Goal: Find specific page/section: Find specific page/section

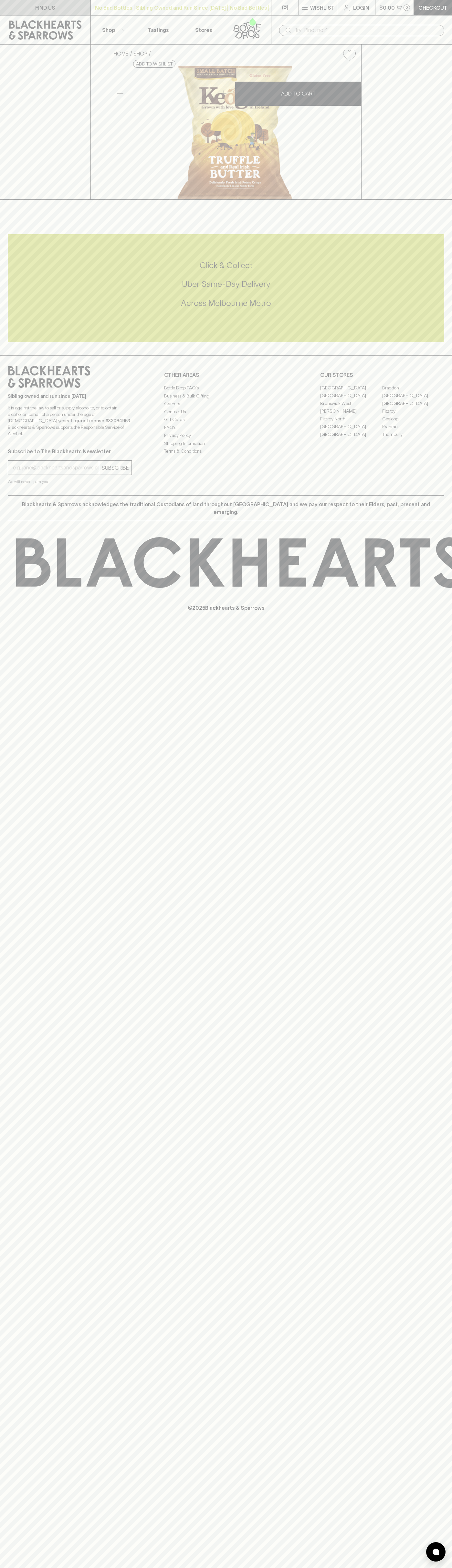
click at [5, 3] on link "FIND US" at bounding box center [45, 7] width 90 height 15
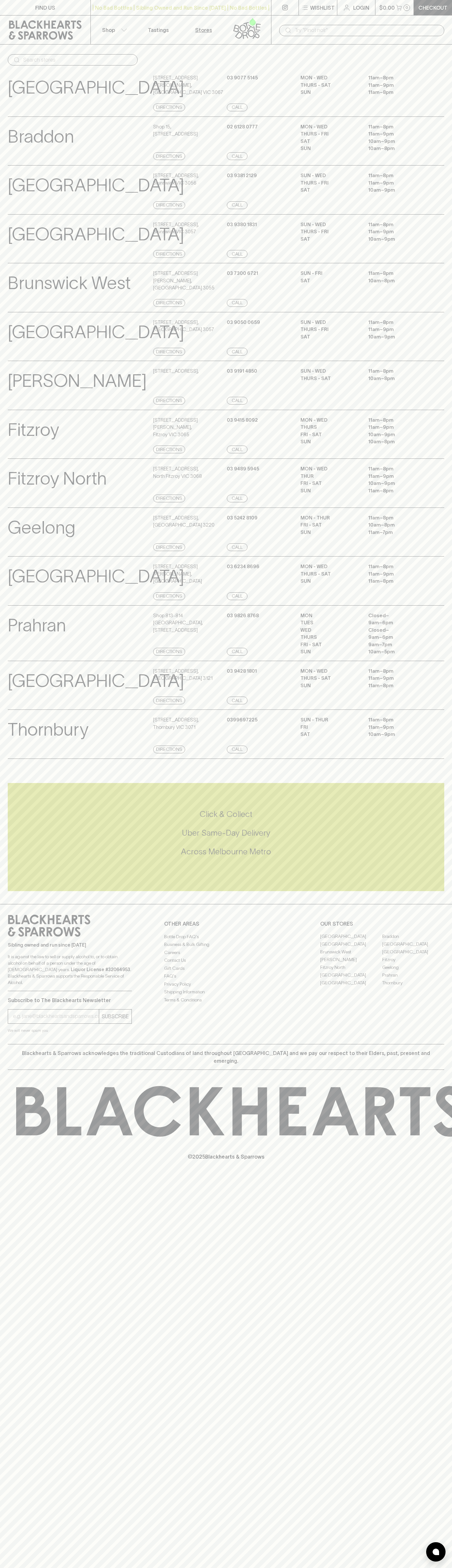
click at [35, 1567] on html "FIND US | No Bad Bottles | Sibling Owned and Run Since [DATE] | No Bad Bottles …" at bounding box center [226, 784] width 452 height 1568
click at [6, 486] on div "[GEOGRAPHIC_DATA] Store Details [STREET_ADDRESS] Directions [PHONE_NUMBER] Call…" at bounding box center [226, 483] width 452 height 49
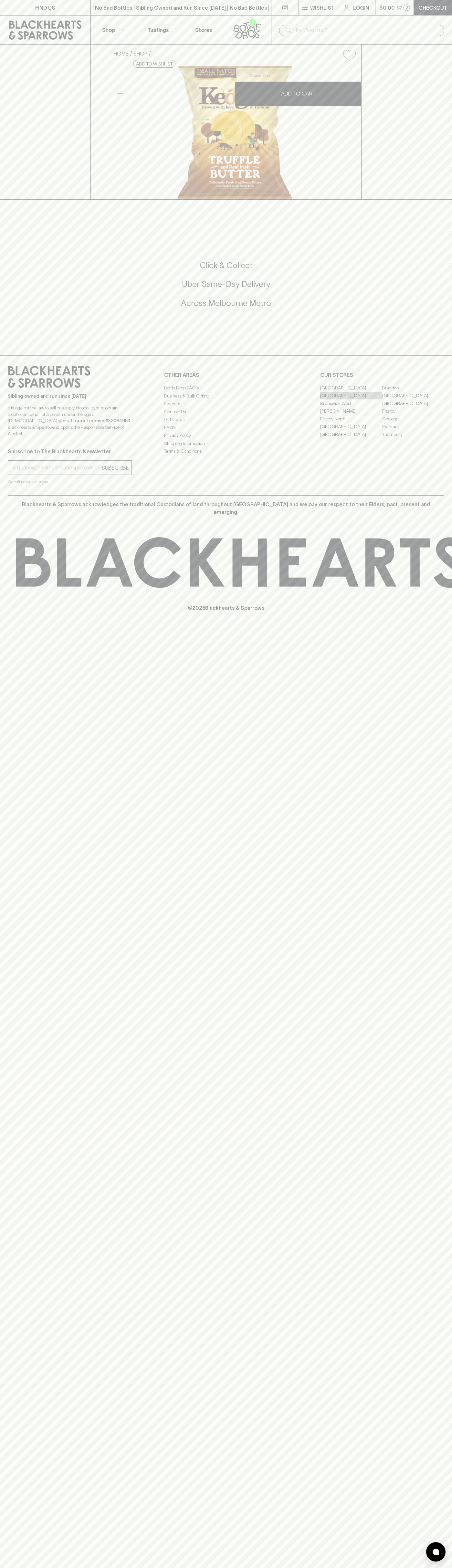
click at [351, 399] on link "[GEOGRAPHIC_DATA]" at bounding box center [351, 395] width 62 height 8
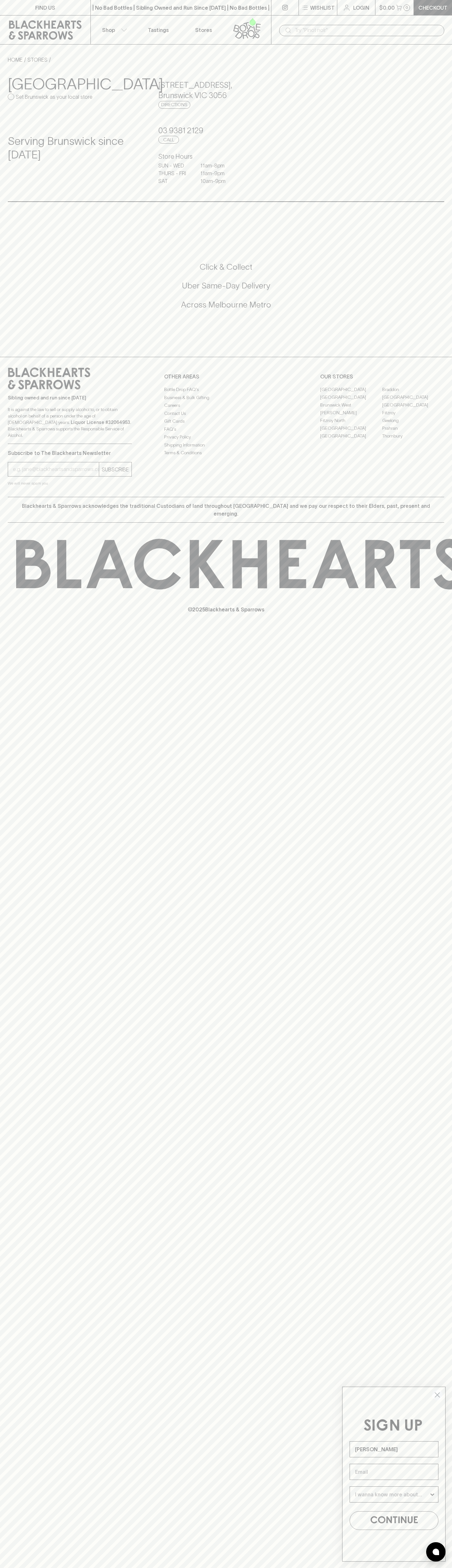
type input "John Smith"
